Goal: Task Accomplishment & Management: Manage account settings

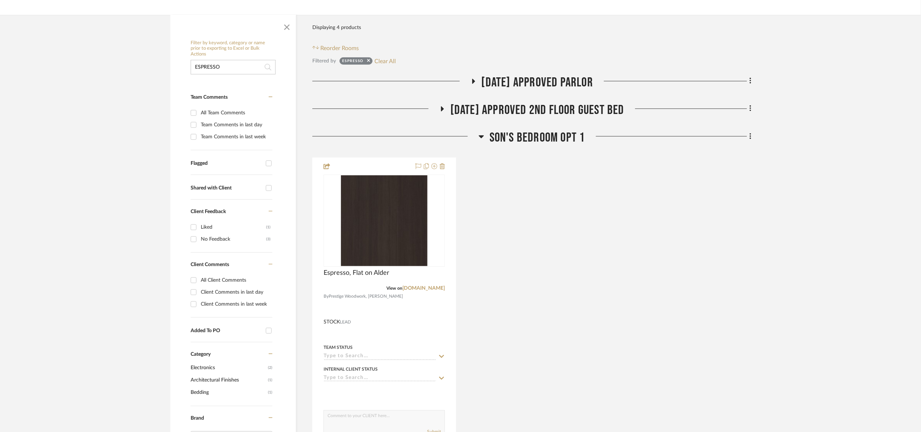
click at [506, 136] on span "Son's bedroom Opt 1" at bounding box center [538, 138] width 96 height 16
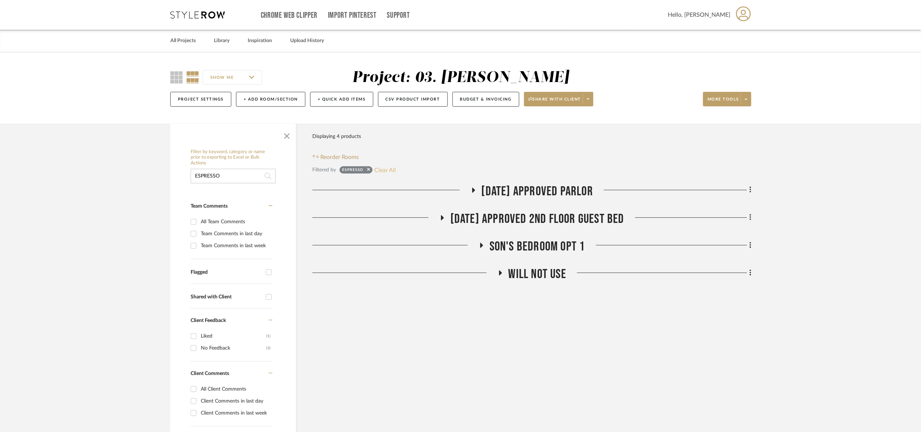
click at [388, 171] on button "Clear All" at bounding box center [384, 169] width 21 height 9
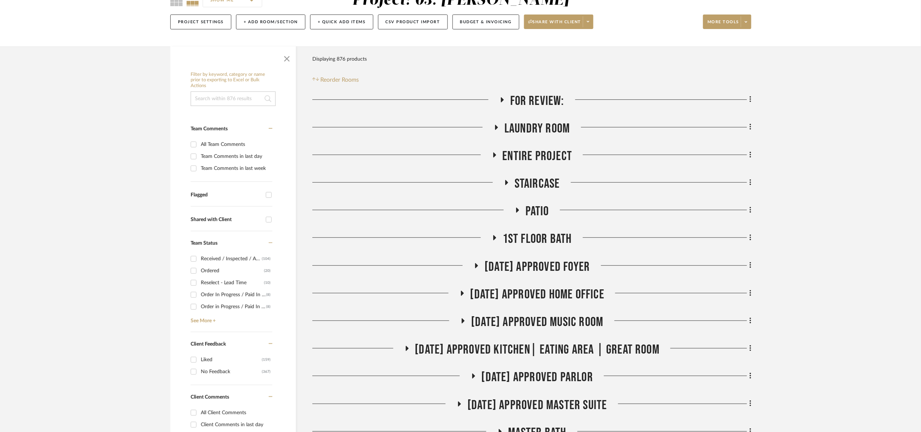
scroll to position [381, 0]
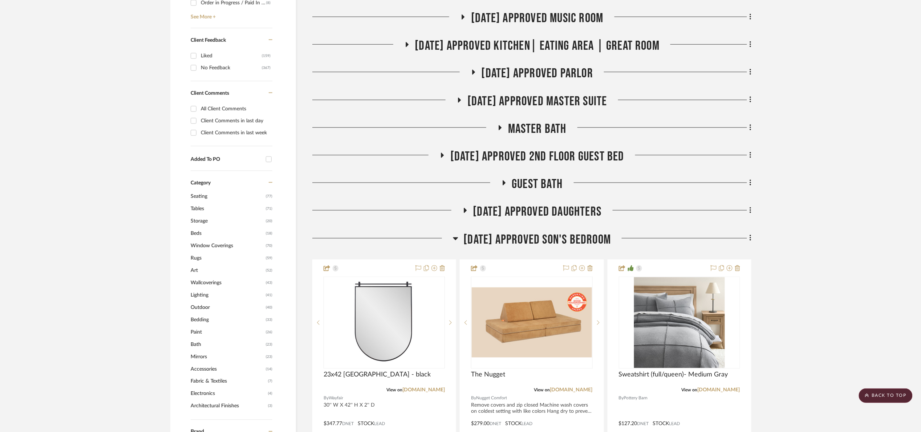
click at [559, 240] on span "07.02.25 Approved Son's Bedroom" at bounding box center [537, 240] width 147 height 16
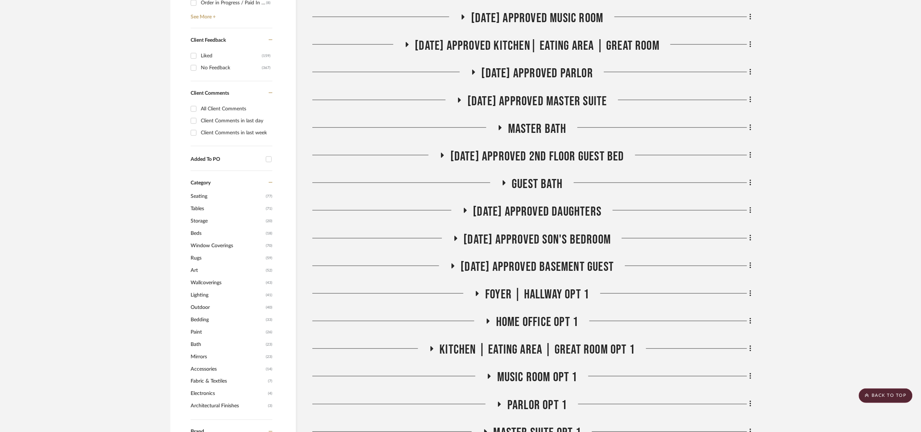
click at [559, 240] on span "07.02.25 Approved Son's Bedroom" at bounding box center [537, 240] width 147 height 16
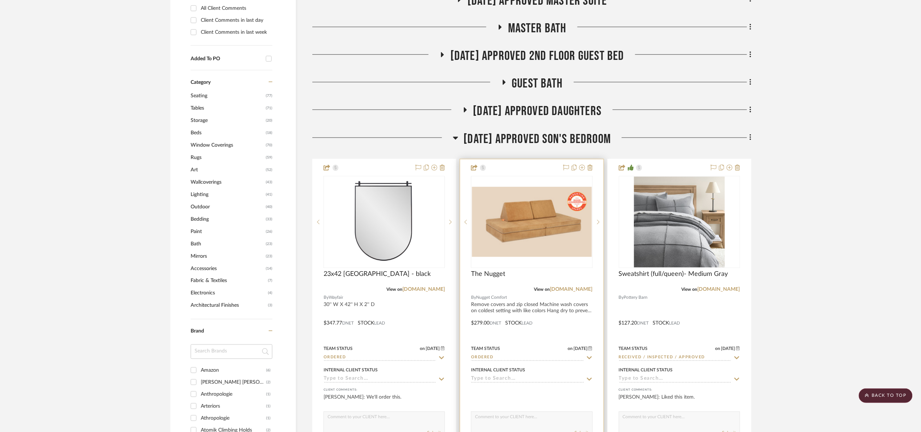
scroll to position [490, 0]
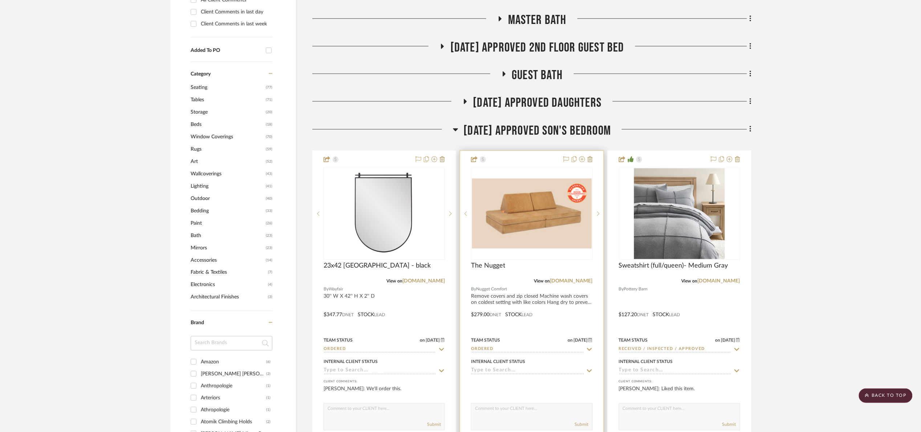
click at [538, 351] on input "Ordered" at bounding box center [527, 349] width 113 height 7
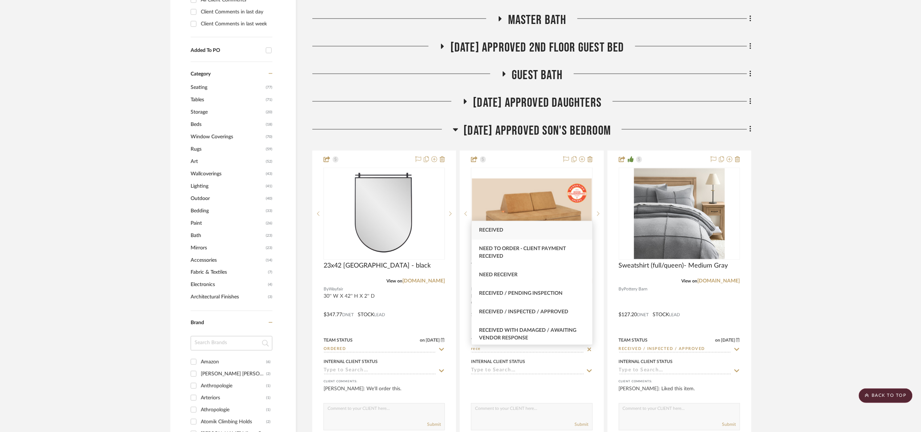
type input "rece"
click at [510, 226] on div "Received" at bounding box center [532, 230] width 121 height 19
type input "8/25/2025"
type input "Received"
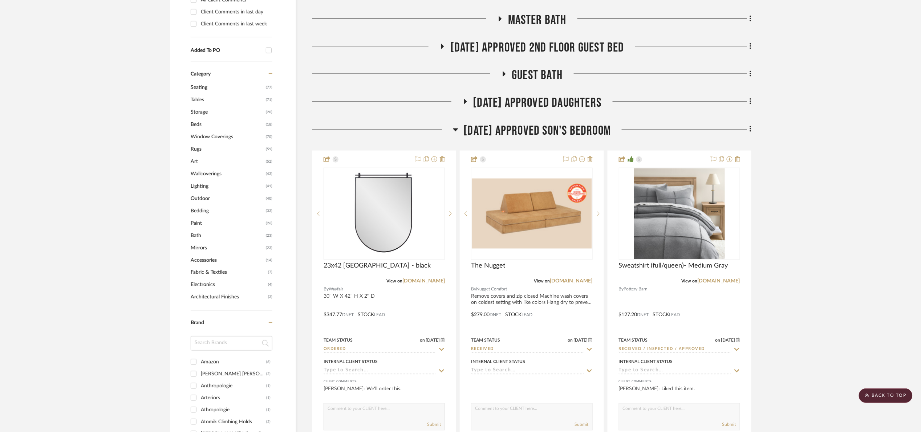
click at [508, 126] on span "07.02.25 Approved Son's Bedroom" at bounding box center [537, 131] width 147 height 16
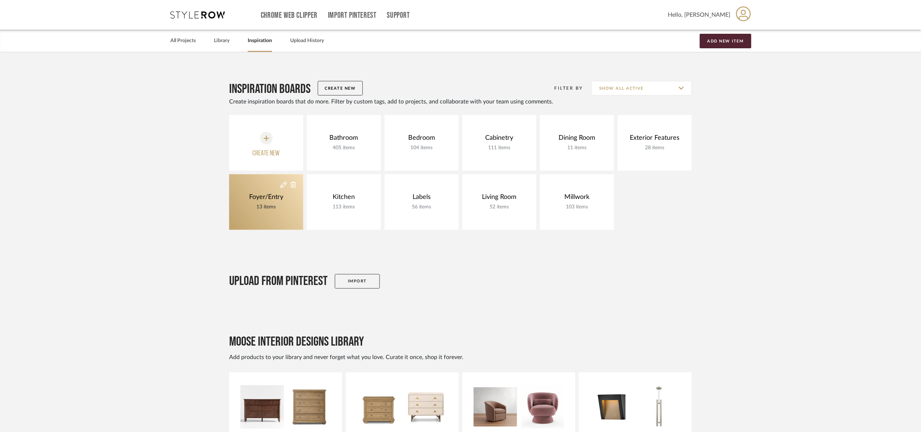
click at [257, 195] on div "Foyer/Entry" at bounding box center [266, 197] width 38 height 8
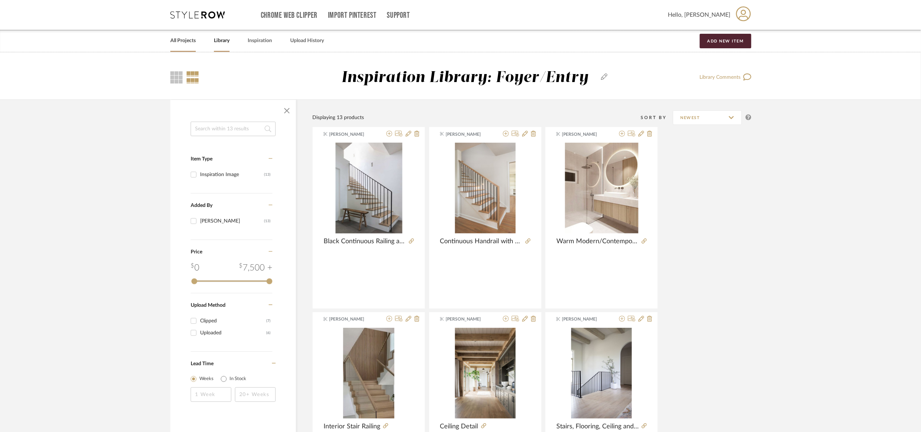
click at [180, 37] on link "All Projects" at bounding box center [182, 41] width 25 height 10
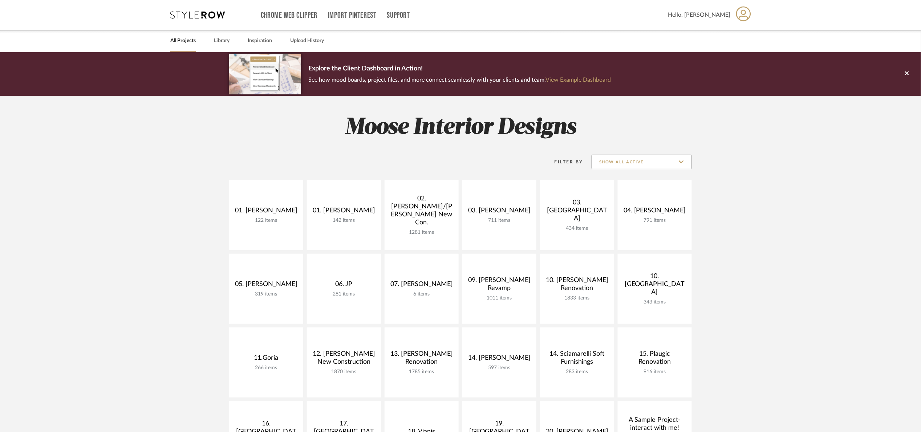
click at [626, 161] on input "Show All Active" at bounding box center [642, 162] width 100 height 15
click at [638, 211] on span "Archived" at bounding box center [642, 214] width 100 height 17
type input "Archived"
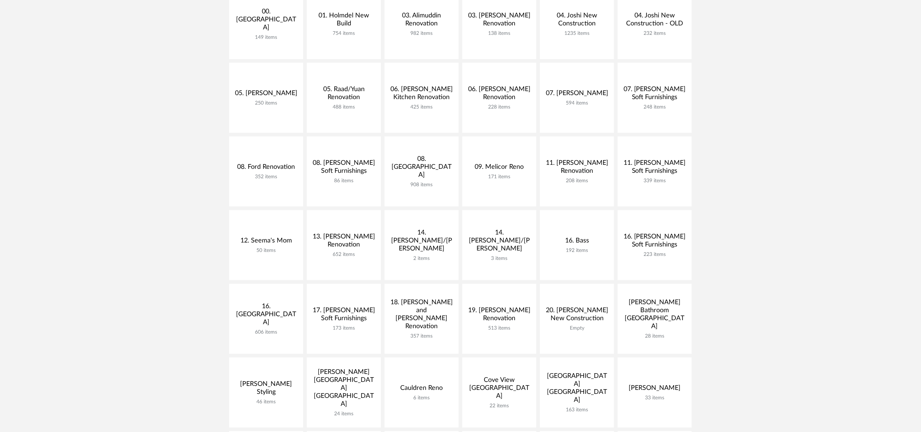
scroll to position [272, 0]
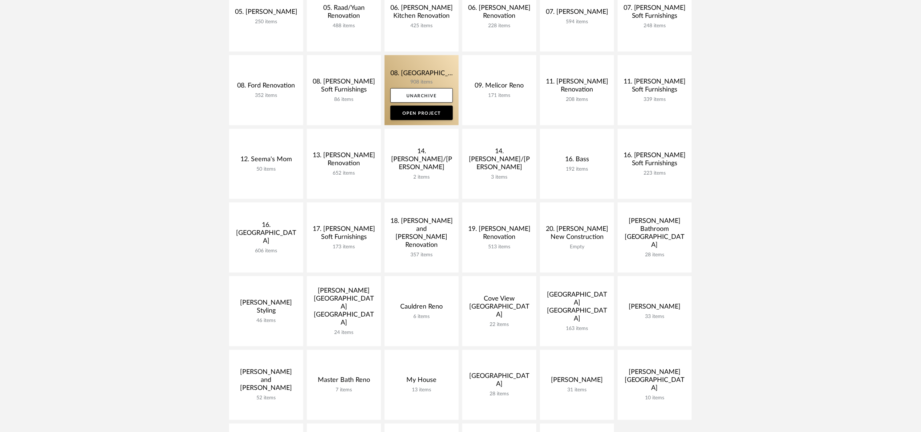
click at [399, 81] on link at bounding box center [422, 90] width 74 height 70
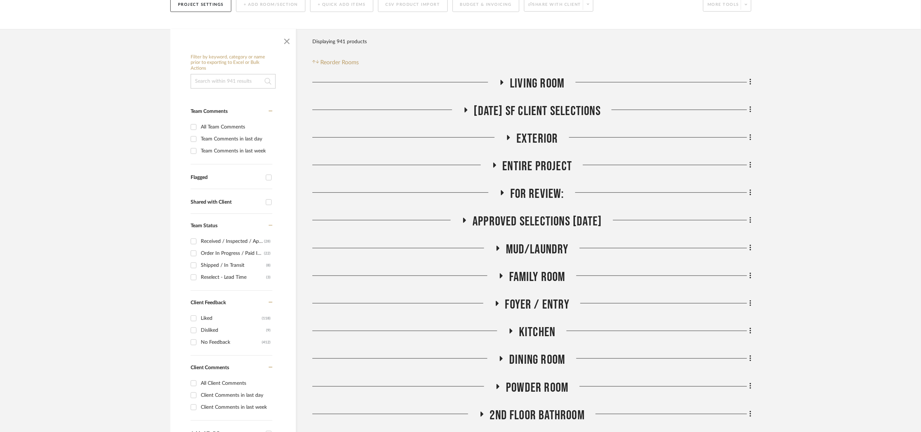
scroll to position [109, 0]
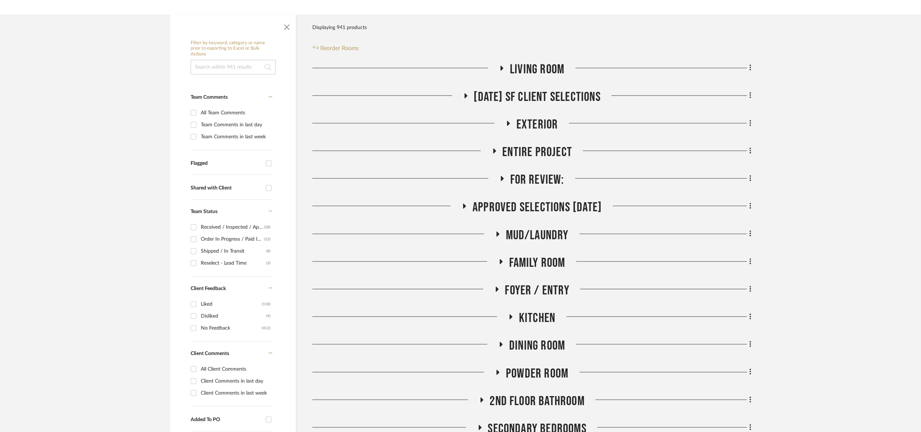
click at [541, 290] on span "Foyer / Entry" at bounding box center [537, 291] width 65 height 16
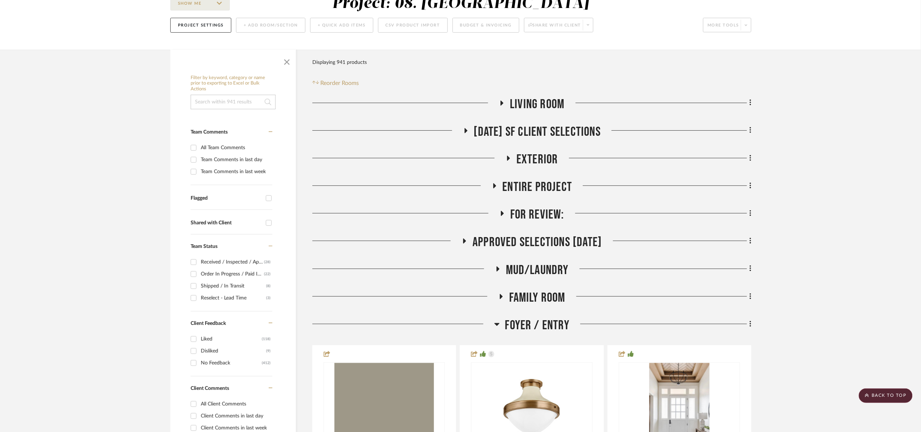
scroll to position [0, 0]
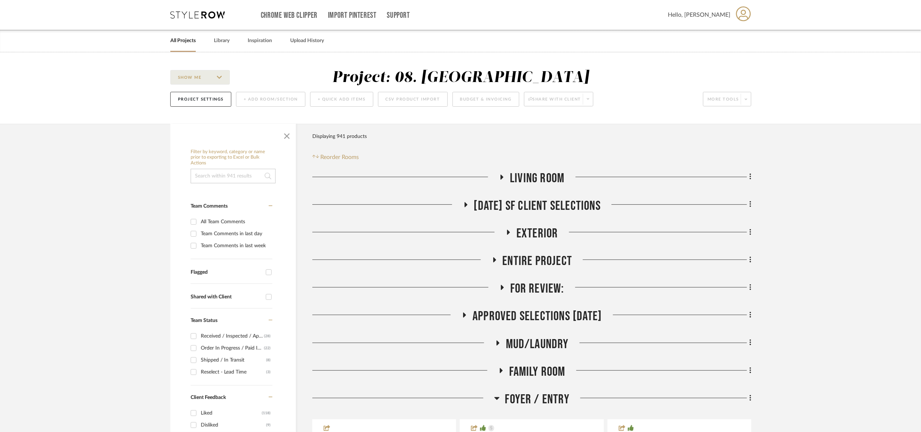
click at [188, 39] on link "All Projects" at bounding box center [182, 41] width 25 height 10
